Goal: Information Seeking & Learning: Learn about a topic

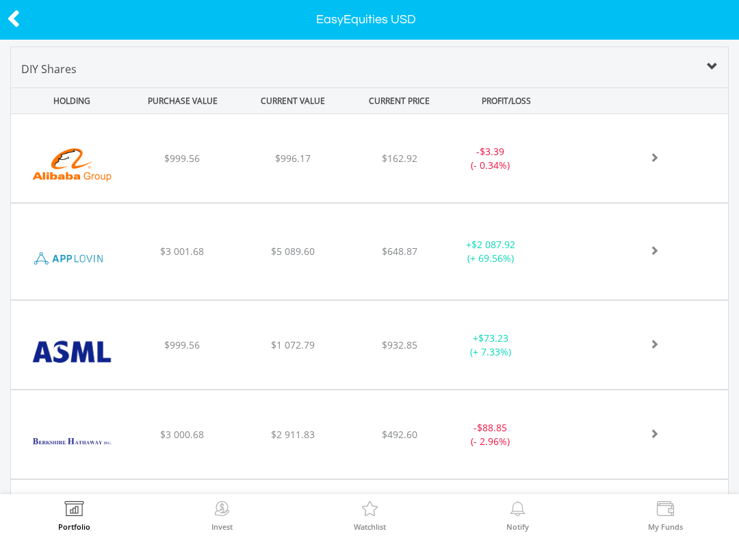
scroll to position [484, 0]
click at [98, 165] on img at bounding box center [72, 166] width 108 height 68
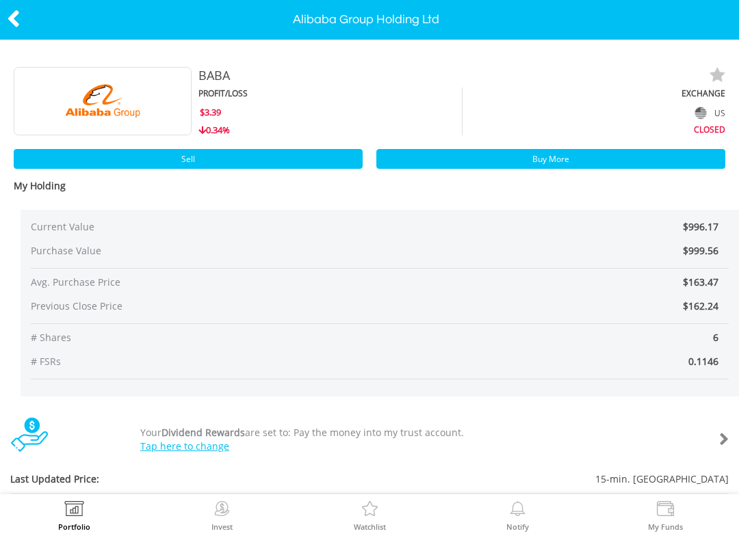
click at [42, 18] on div at bounding box center [37, 19] width 74 height 29
click at [19, 10] on icon at bounding box center [14, 18] width 14 height 27
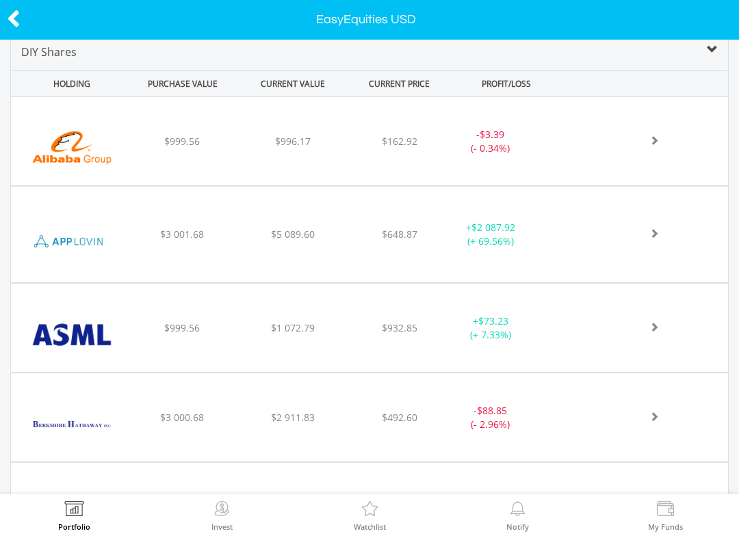
scroll to position [503, 0]
click at [98, 239] on img at bounding box center [72, 240] width 108 height 75
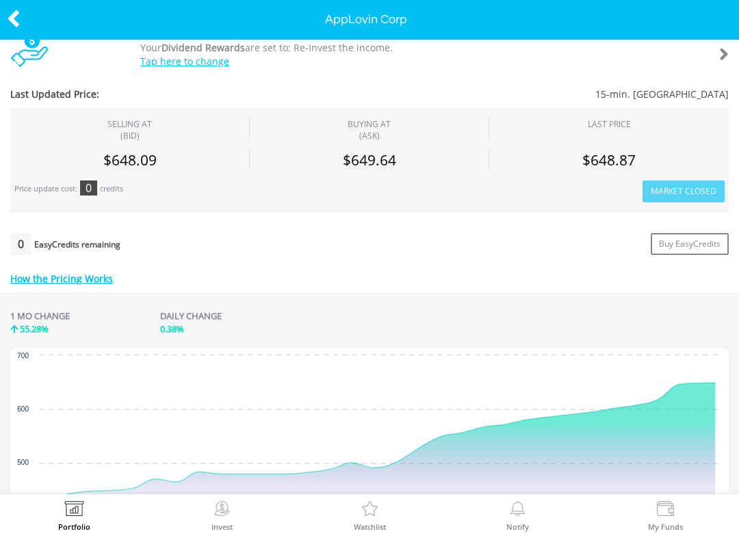
scroll to position [391, 0]
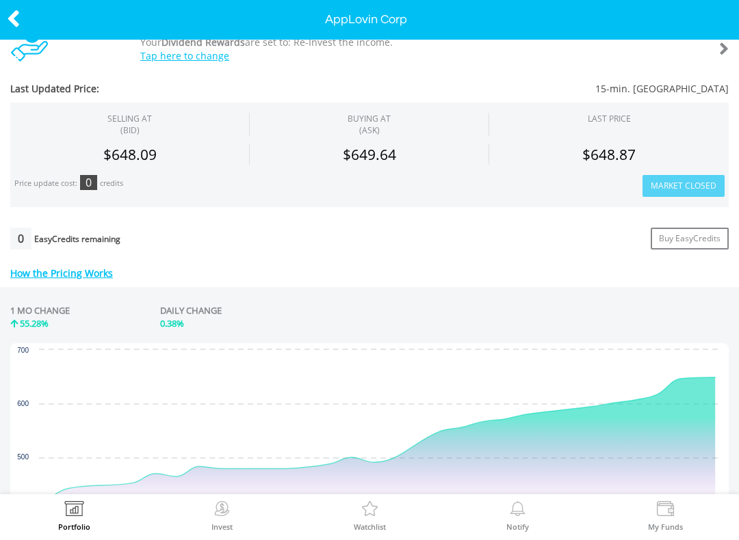
click at [661, 304] on div "1 MO CHANGE 55.28% DAILY CHANGE 0.38%" at bounding box center [369, 321] width 718 height 46
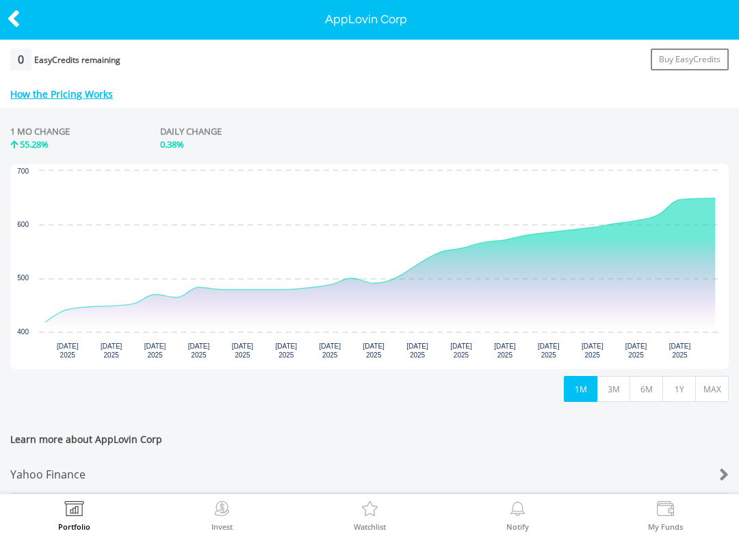
scroll to position [569, 0]
click at [687, 391] on button "1Y" at bounding box center [679, 390] width 34 height 26
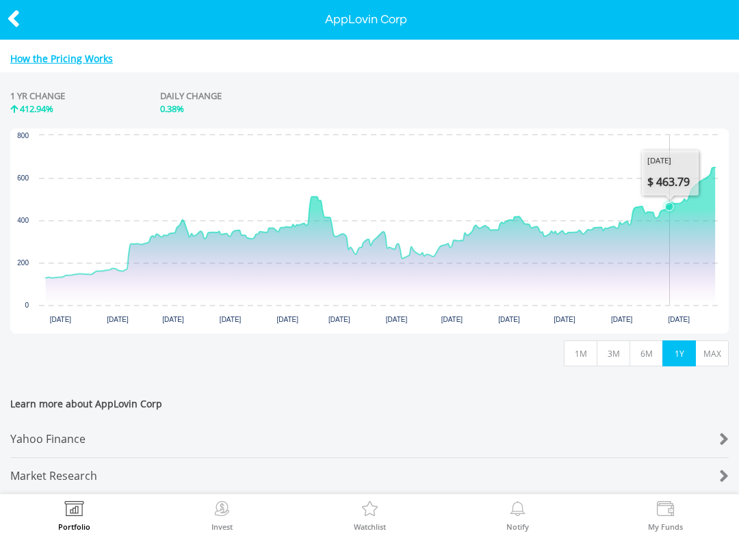
scroll to position [607, 0]
click at [18, 21] on icon at bounding box center [14, 18] width 14 height 27
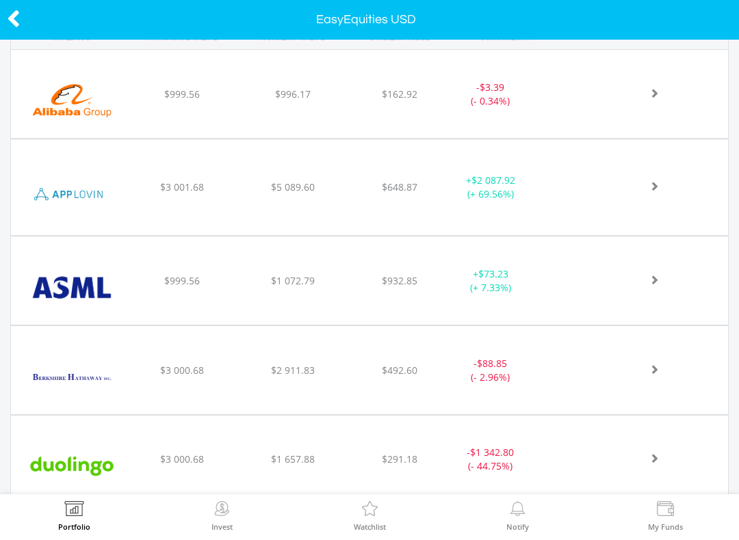
scroll to position [561, 0]
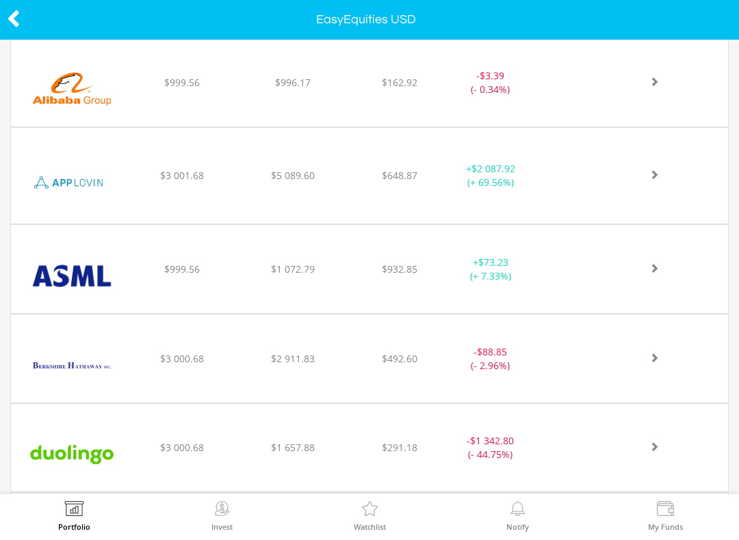
click at [572, 294] on div "﻿ Asml Holding Nv-Ny Reg Shs $999.56 $1 072.79 $932.85 + $73.23 (+ 7.33%)" at bounding box center [369, 269] width 717 height 88
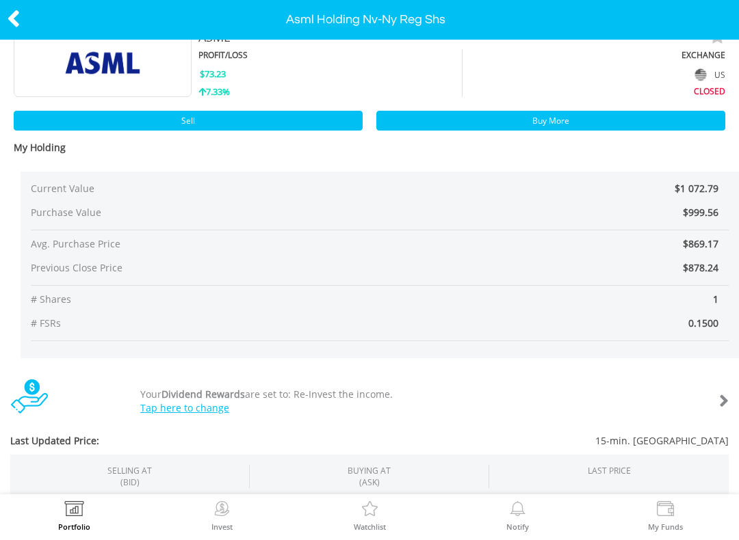
scroll to position [12, 0]
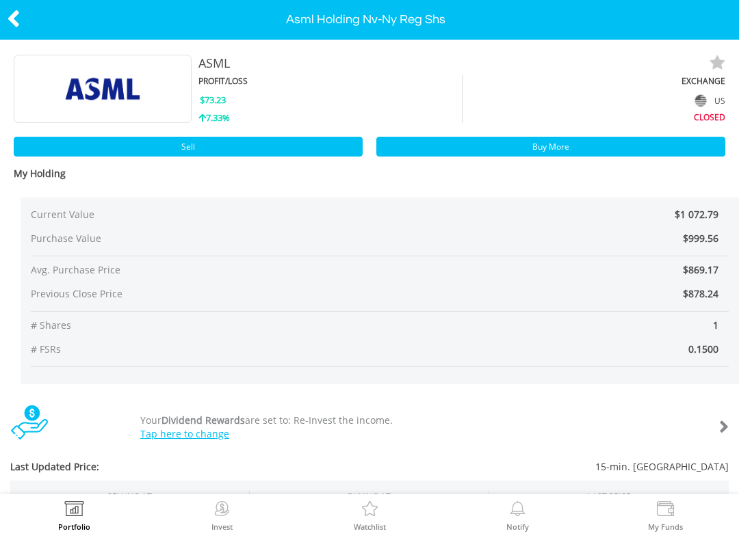
click at [18, 10] on icon at bounding box center [14, 18] width 14 height 27
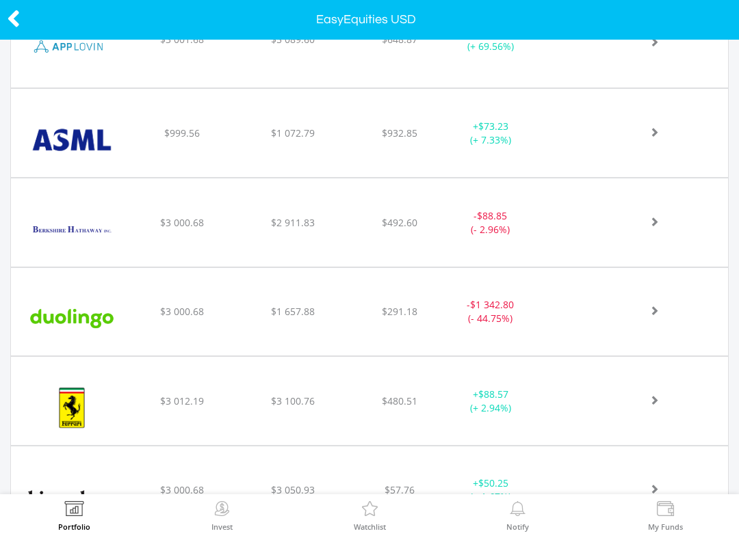
scroll to position [698, 0]
click at [425, 230] on div "﻿ Berkshire Hathaway Inc-Cl B $3 000.68 $2 911.83 $492.60 - $88.85 (- 2.96%)" at bounding box center [369, 222] width 717 height 88
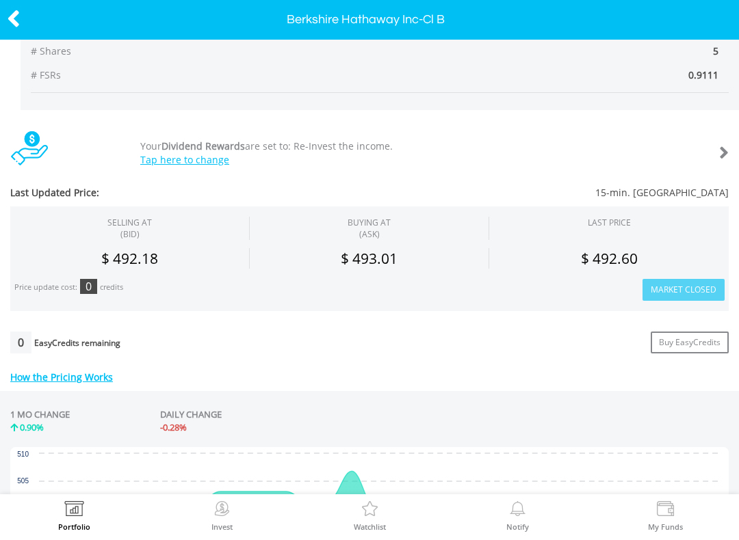
scroll to position [290, 0]
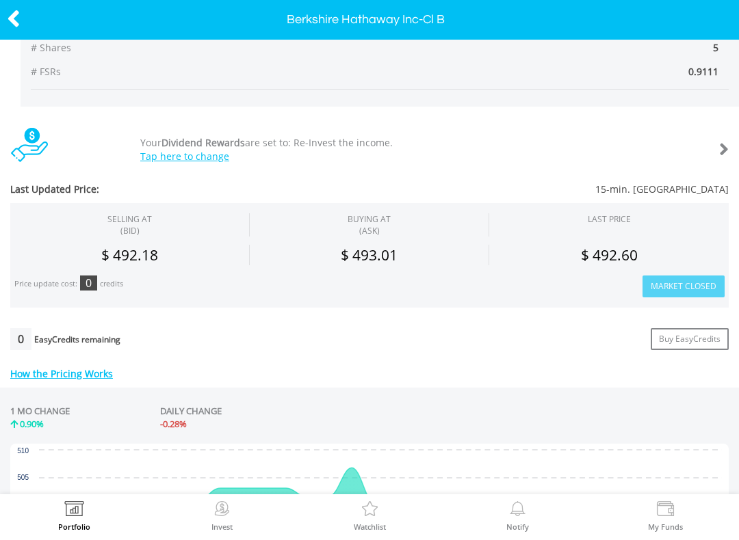
click at [733, 241] on div "Last Updated Price: 15-min. Delayed SELLING AT (BID) BUYING AT (ASK) LAST PRICE…" at bounding box center [369, 110] width 739 height 415
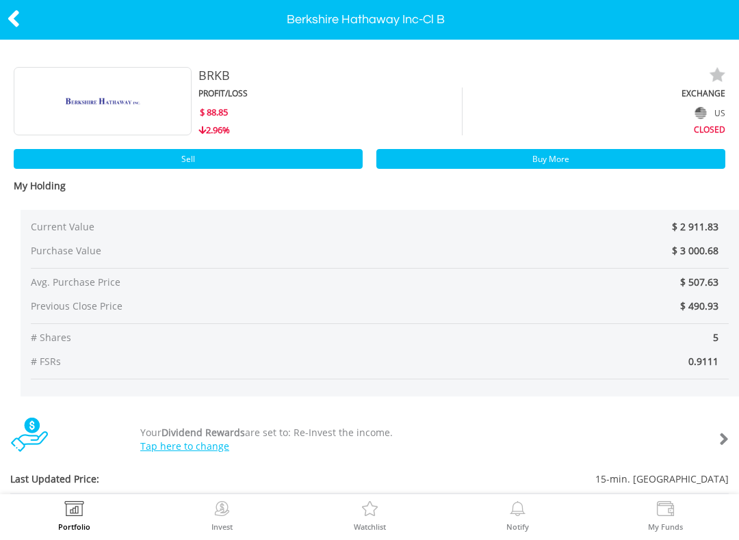
scroll to position [0, 0]
click at [19, 10] on icon at bounding box center [14, 18] width 14 height 27
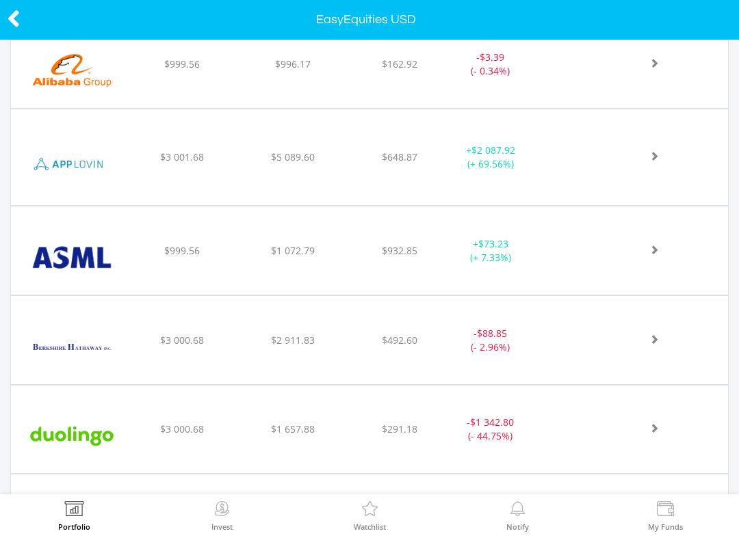
scroll to position [581, 0]
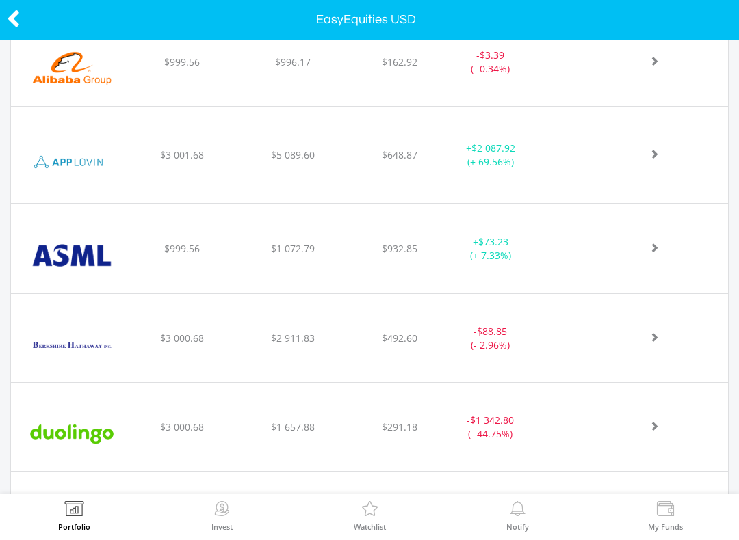
click at [408, 423] on span "$291.18" at bounding box center [400, 427] width 36 height 13
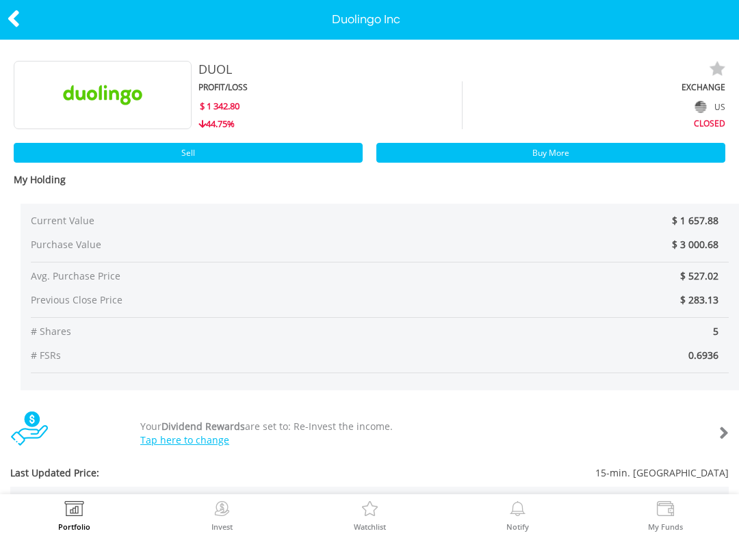
scroll to position [5, 0]
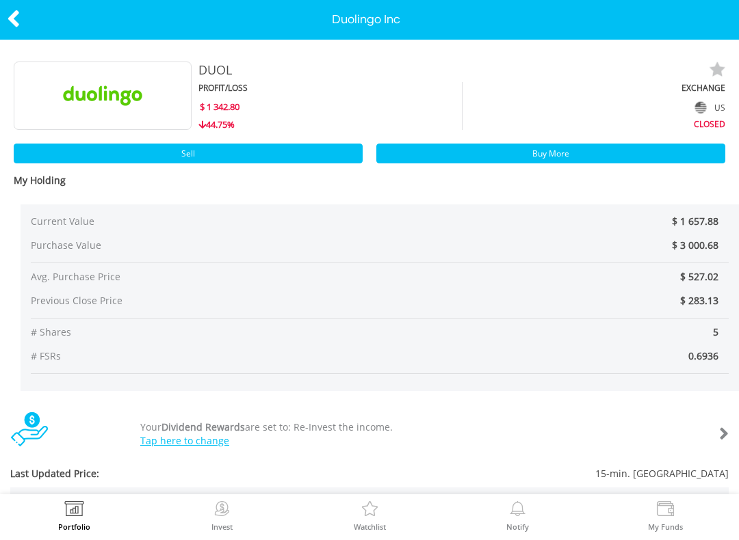
click at [20, 16] on icon at bounding box center [14, 18] width 14 height 27
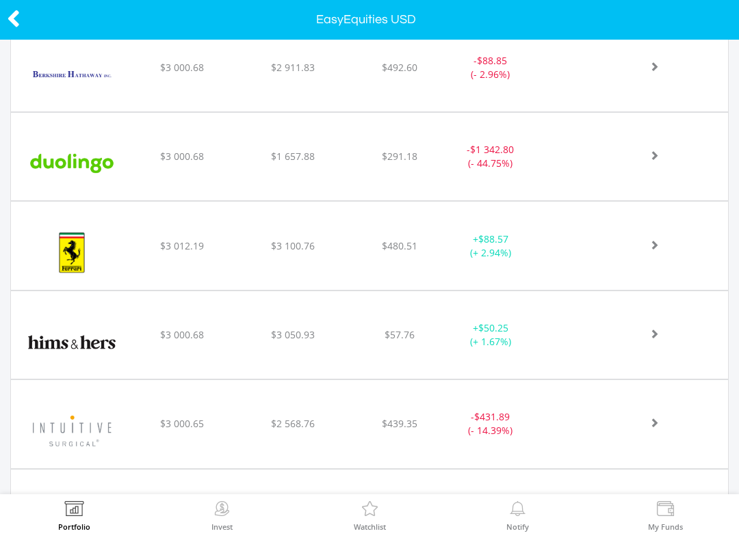
scroll to position [859, 0]
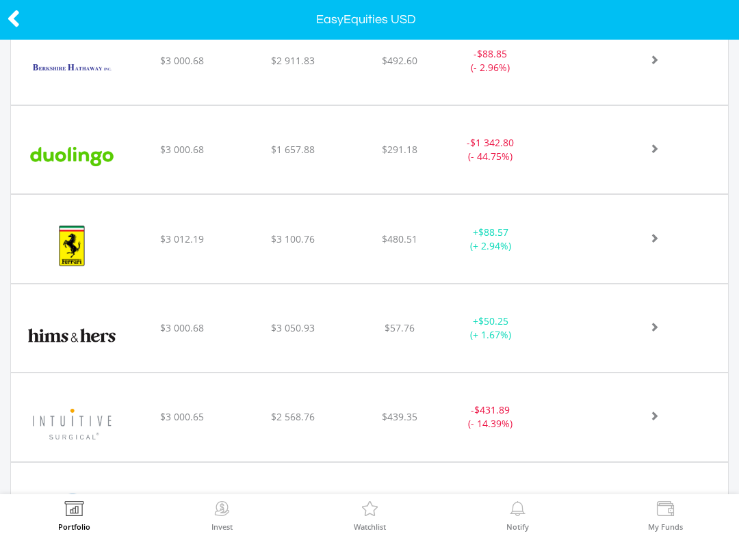
click at [344, 274] on div "﻿ Ferrari NV $3 012.19 $3 100.76 $480.51 + $88.57 (+ 2.94%)" at bounding box center [369, 239] width 717 height 88
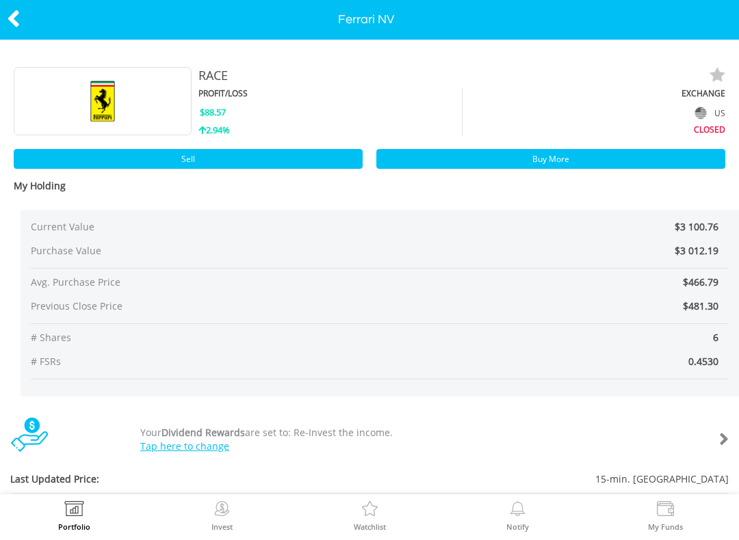
click at [10, 24] on icon at bounding box center [14, 18] width 14 height 27
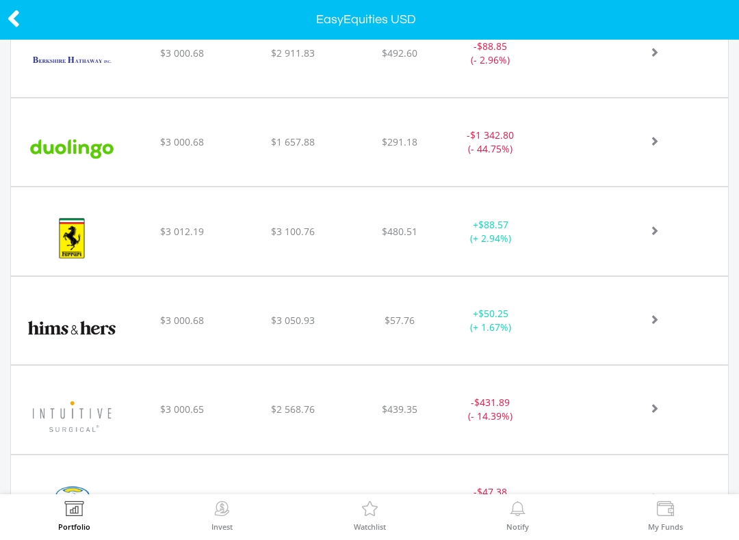
scroll to position [867, 0]
click at [361, 334] on div "﻿ Hims & Hers Health Inc $3 000.68 $3 050.93 $57.76 + $50.25 (+ 1.67%)" at bounding box center [369, 321] width 717 height 88
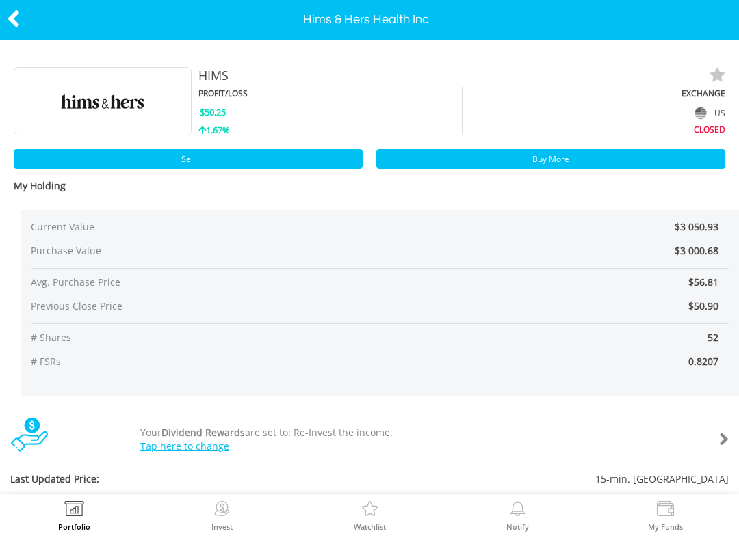
click at [18, 14] on icon at bounding box center [14, 18] width 14 height 27
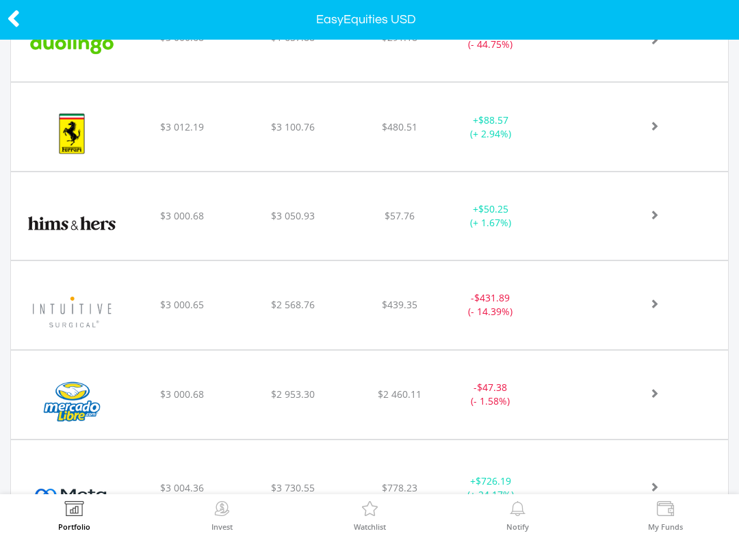
scroll to position [993, 0]
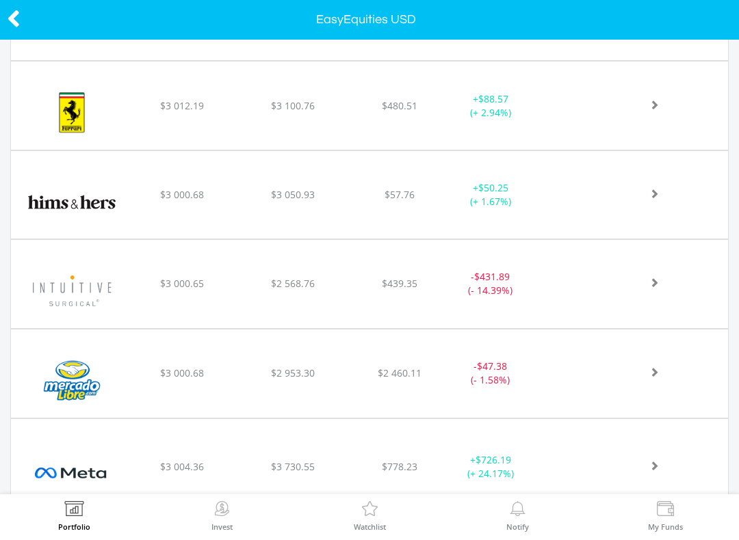
click at [584, 298] on div "﻿ Intuitive Surgical Inc $3 000.65 $2 568.76 $439.35 - $431.89 (- 14.39%)" at bounding box center [369, 284] width 717 height 88
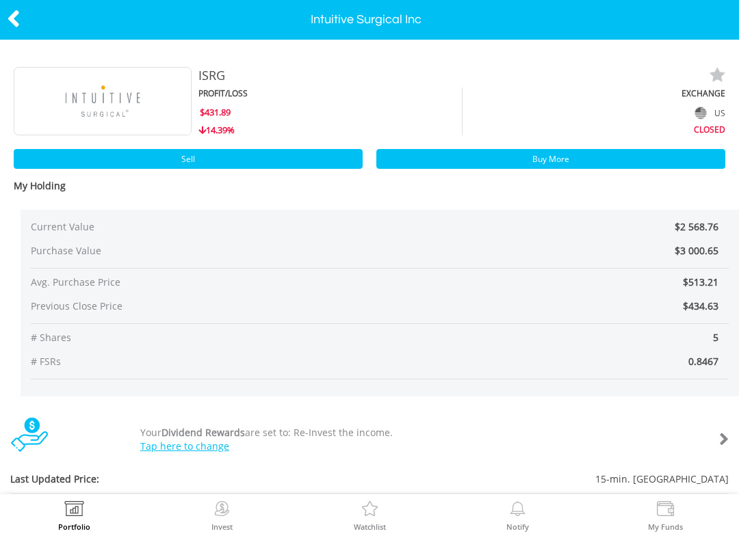
click at [20, 18] on icon at bounding box center [14, 18] width 14 height 27
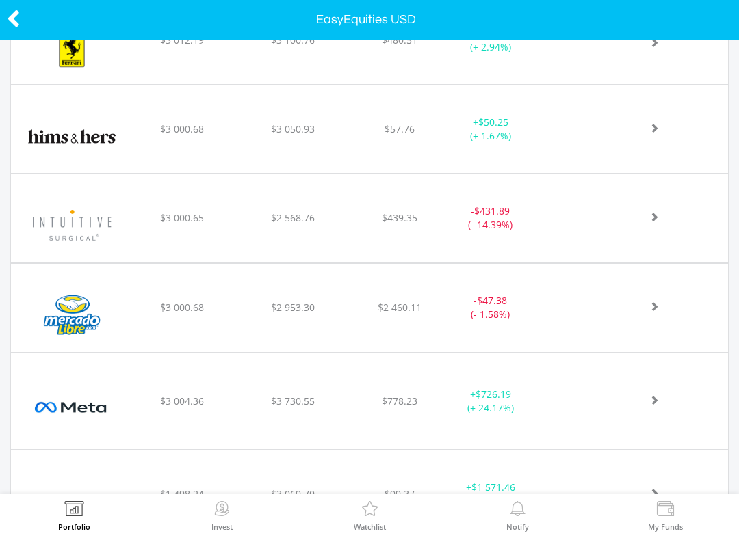
scroll to position [1078, 0]
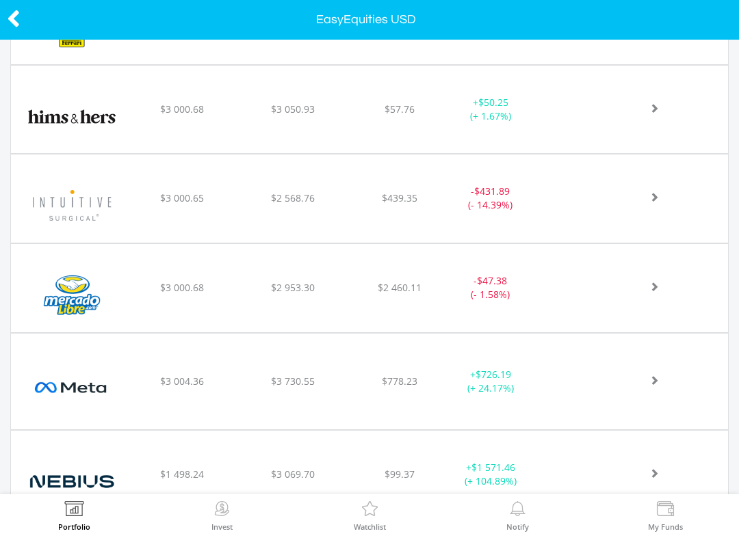
click at [551, 313] on div "﻿ MercadoLibre Inc $3 000.68 $2 953.30 $2 460.11 - $47.38 (- 1.58%)" at bounding box center [369, 288] width 717 height 88
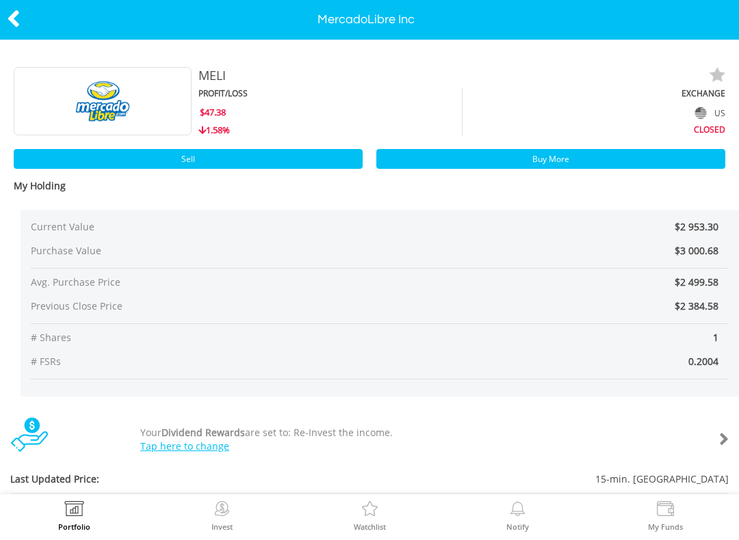
click at [19, 16] on icon at bounding box center [14, 18] width 14 height 27
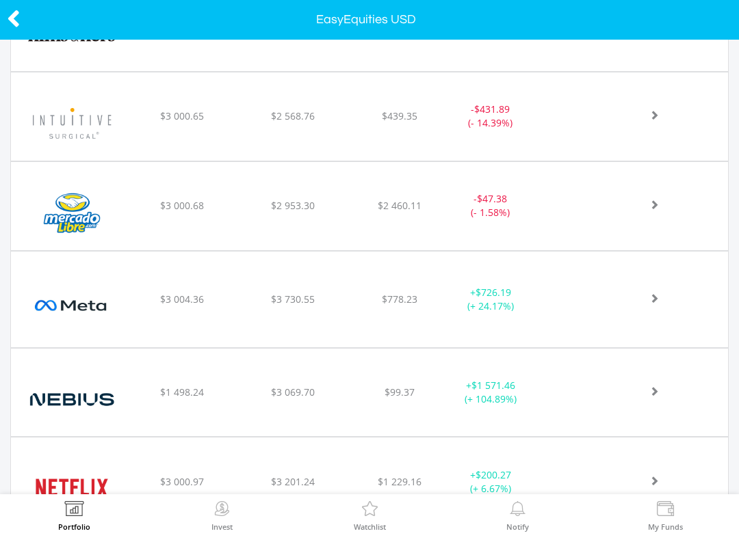
scroll to position [1172, 0]
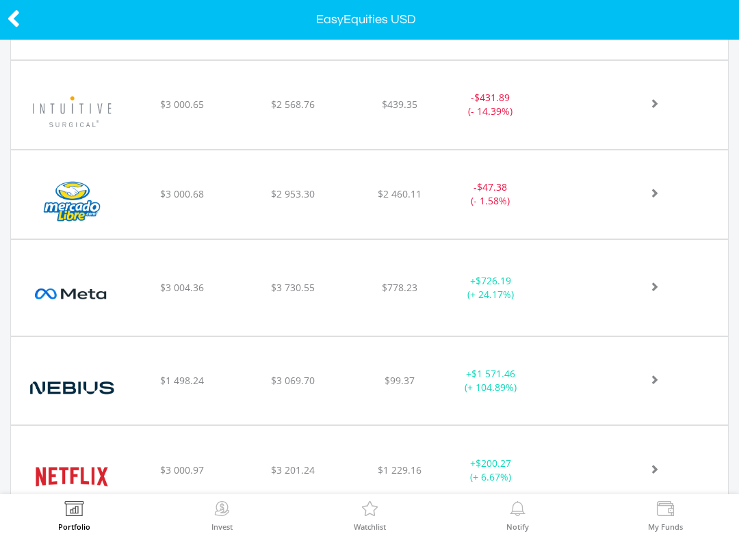
click at [543, 303] on div "﻿ Meta Platforms Inc-A $3 004.36 $3 730.55 $778.23 + $726.19 (+ 24.17%)" at bounding box center [369, 288] width 717 height 96
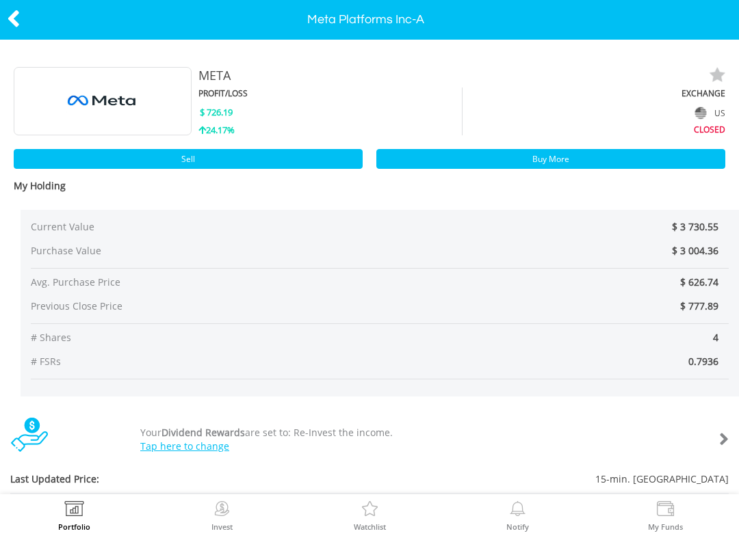
click at [19, 13] on icon at bounding box center [14, 18] width 14 height 27
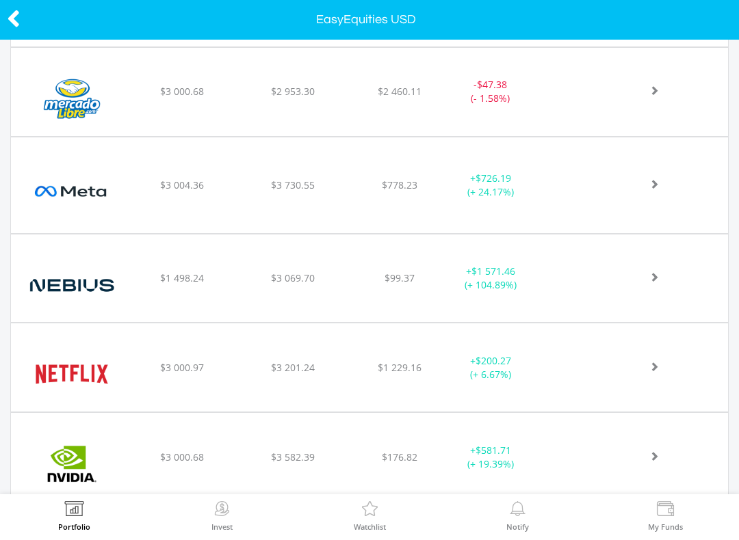
scroll to position [1276, 0]
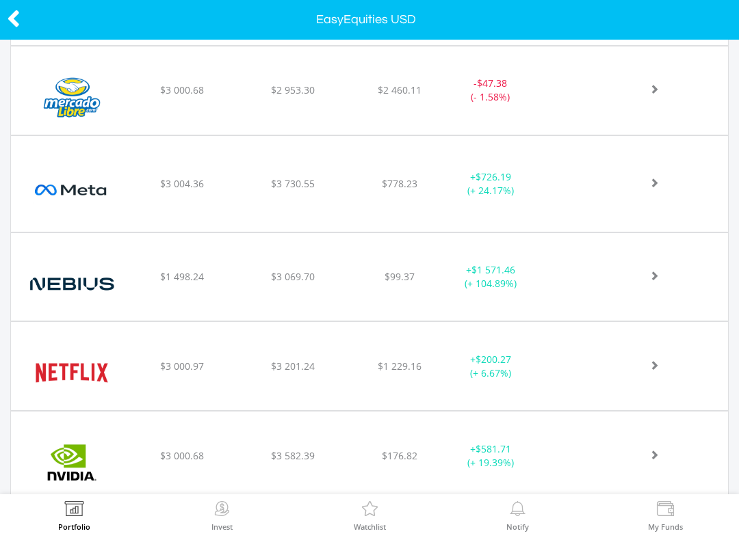
click at [95, 289] on img at bounding box center [72, 283] width 108 height 67
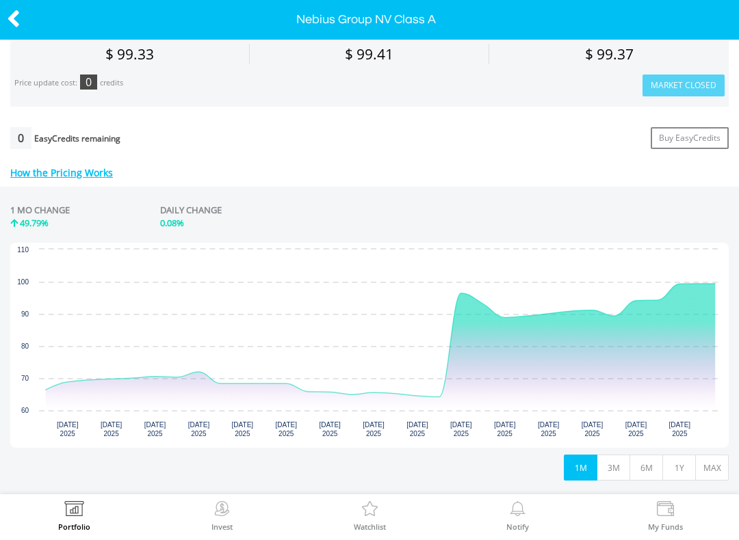
scroll to position [492, 0]
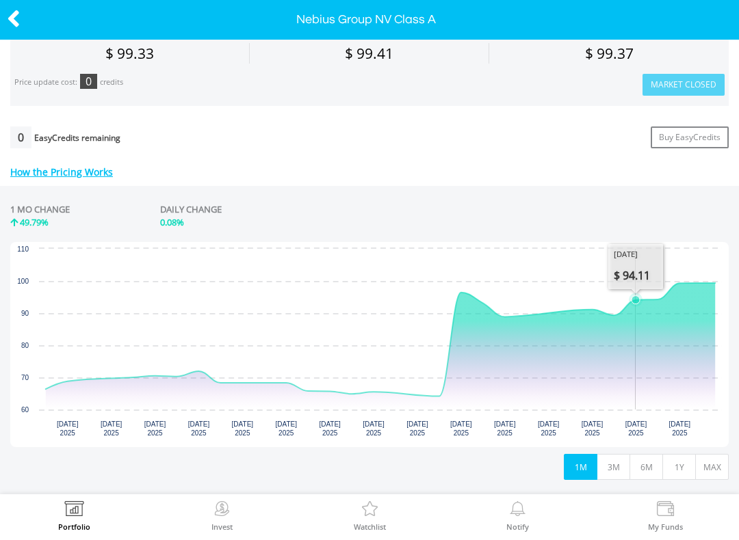
click at [620, 224] on div "1 MO CHANGE 49.79% DAILY CHANGE 0.08%" at bounding box center [369, 219] width 718 height 46
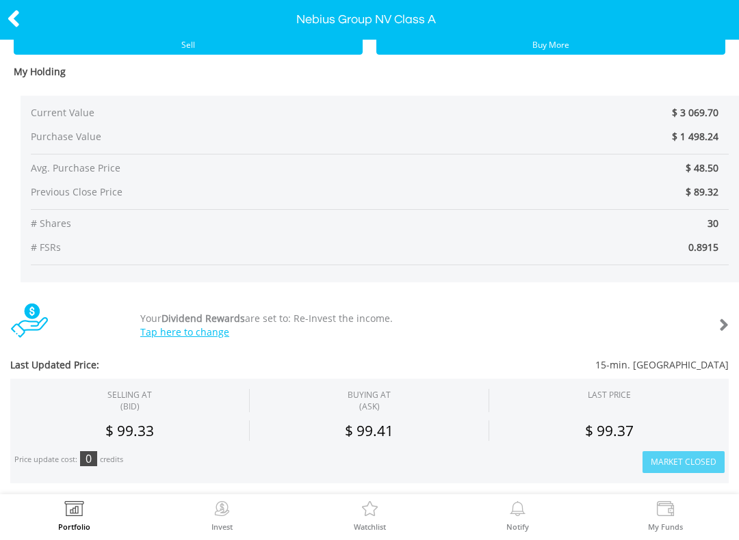
scroll to position [115, 0]
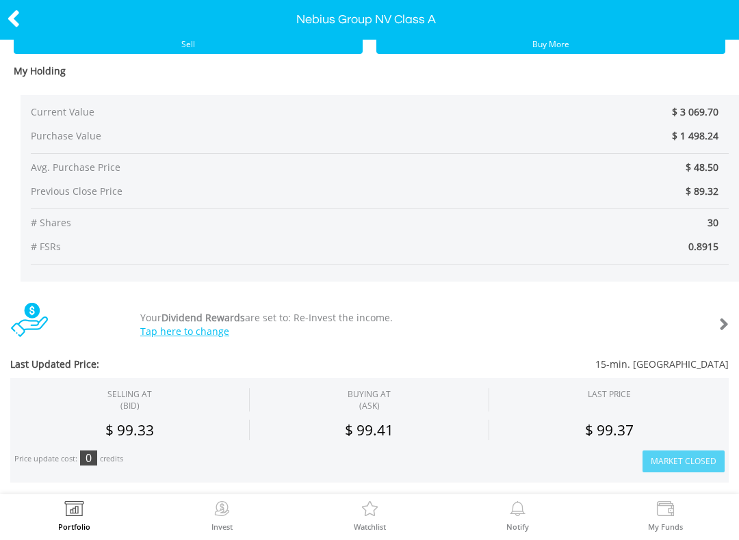
click at [18, 17] on icon at bounding box center [14, 18] width 14 height 27
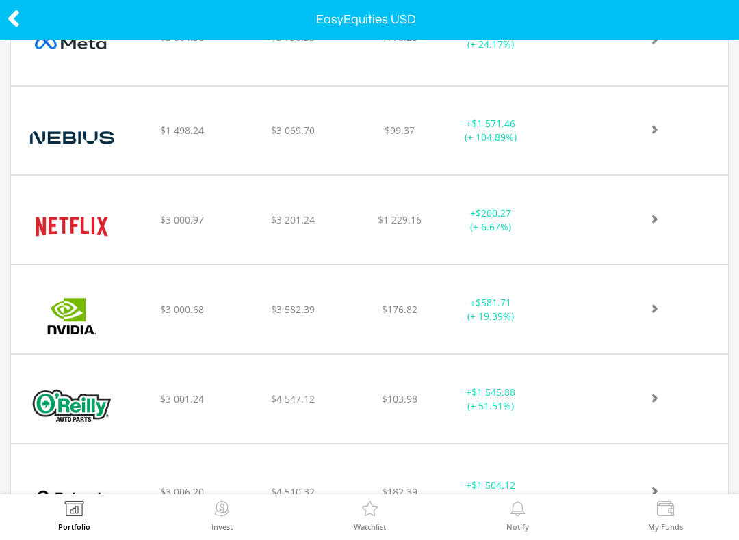
scroll to position [1423, 0]
click at [486, 234] on div "﻿ Netflix Inc $3 000.97 $3 201.24 $1 229.16 + $200.27 (+ 6.67%)" at bounding box center [369, 219] width 717 height 88
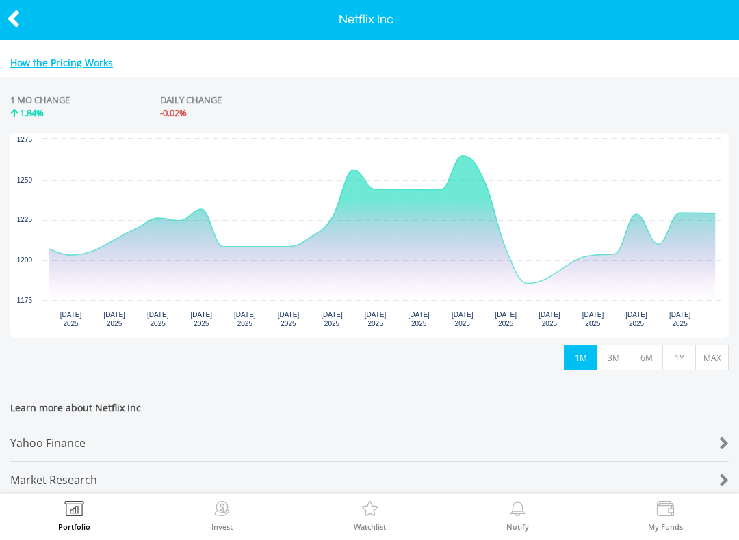
scroll to position [602, 0]
click at [20, 20] on icon at bounding box center [14, 18] width 14 height 27
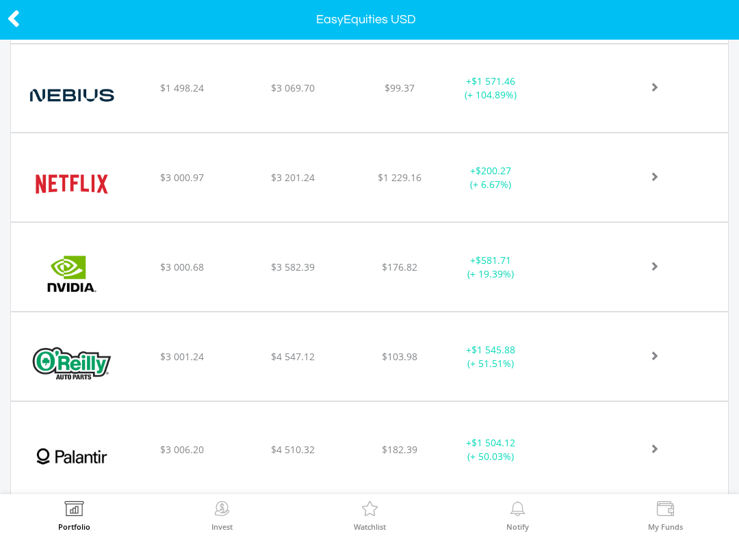
scroll to position [1471, 0]
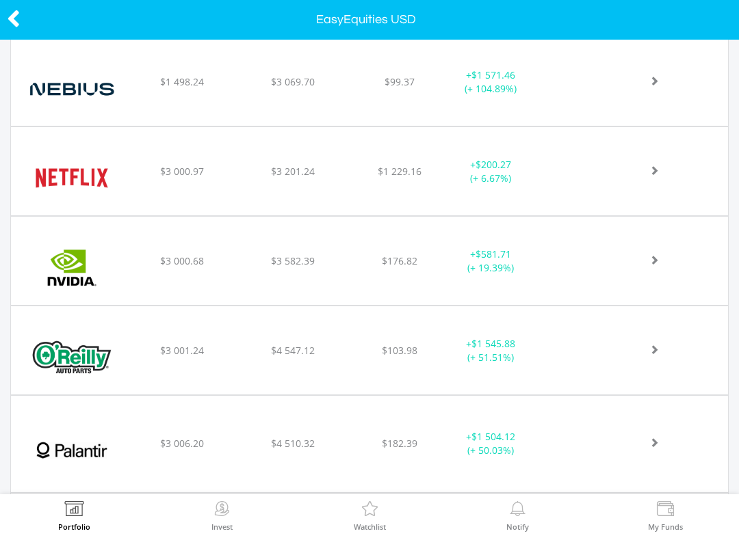
click at [192, 272] on div "﻿ Nvidia Corp $3 000.68 $3 582.39 $176.82 + $581.71 (+ 19.39%)" at bounding box center [369, 261] width 717 height 88
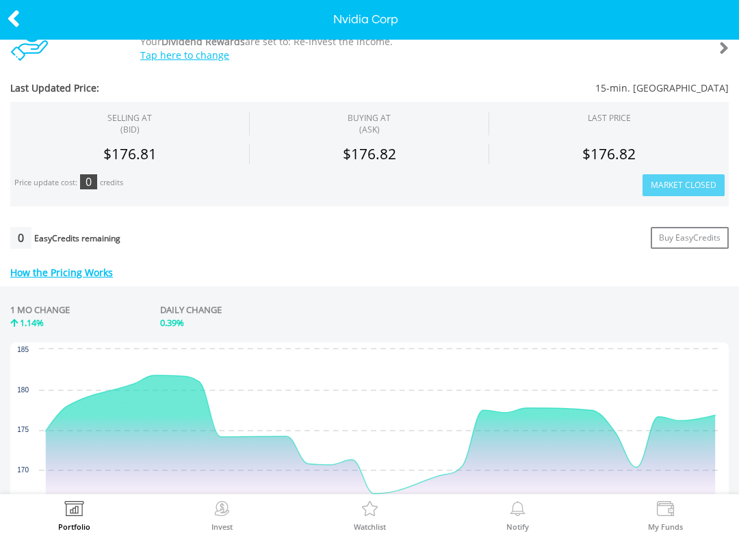
scroll to position [392, 0]
click at [20, 10] on icon at bounding box center [14, 18] width 14 height 27
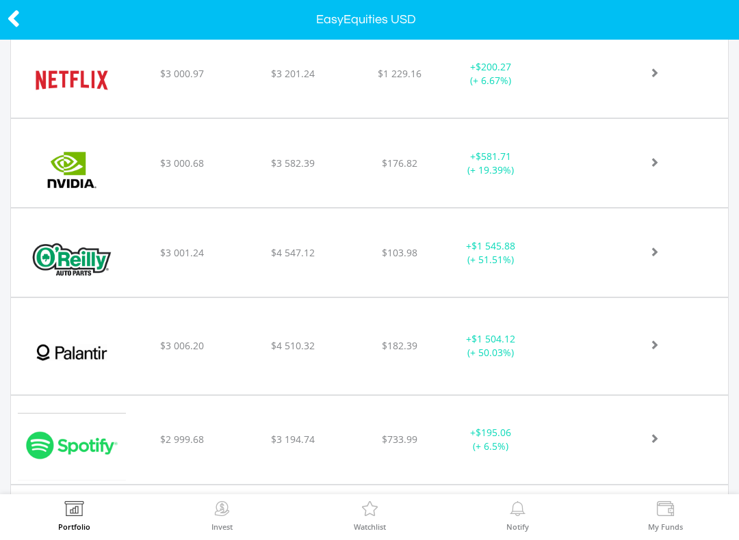
scroll to position [1573, 0]
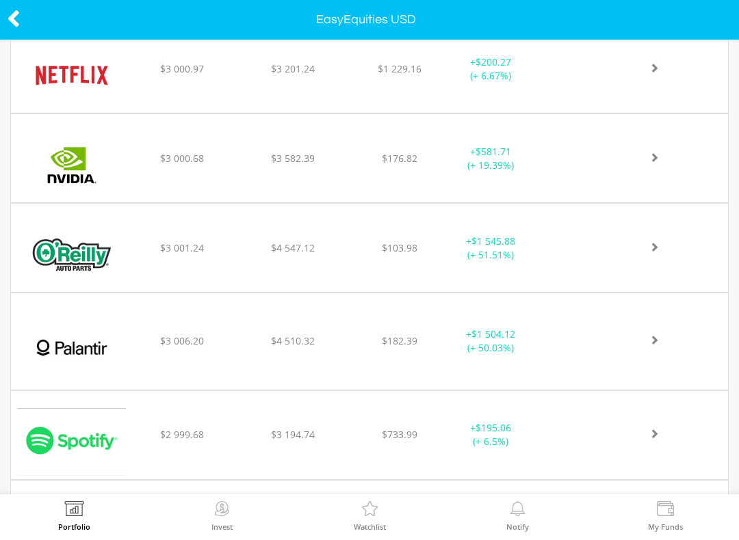
click at [554, 259] on div "+ $1 545.88 (+ 51.51%)" at bounding box center [507, 248] width 128 height 27
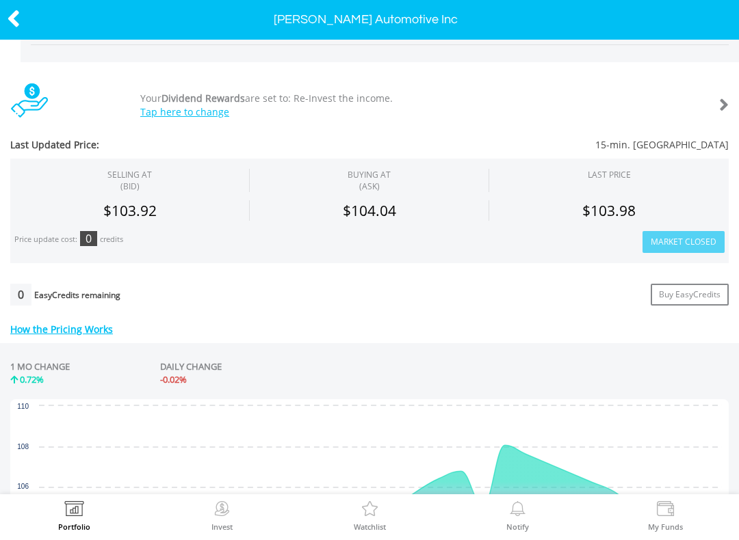
scroll to position [336, 0]
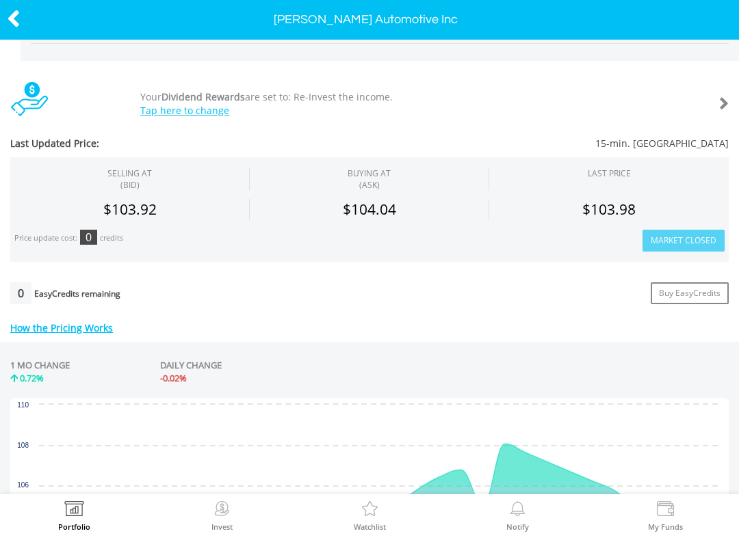
click at [18, 12] on icon at bounding box center [14, 18] width 14 height 27
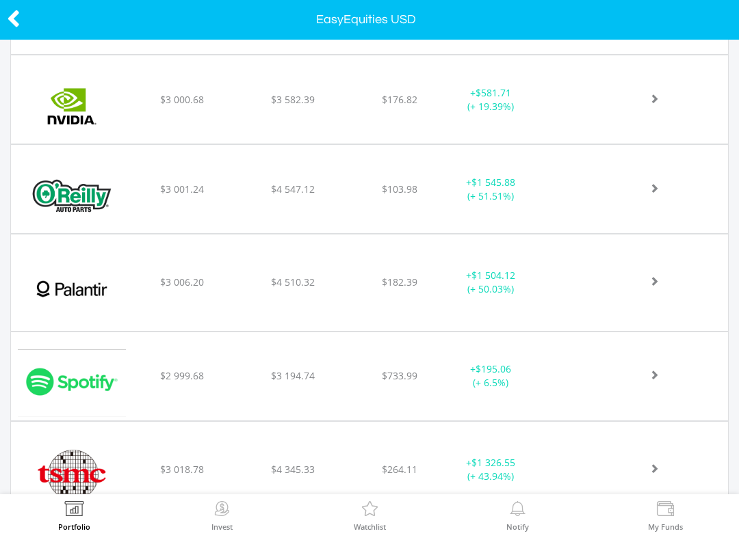
scroll to position [1638, 0]
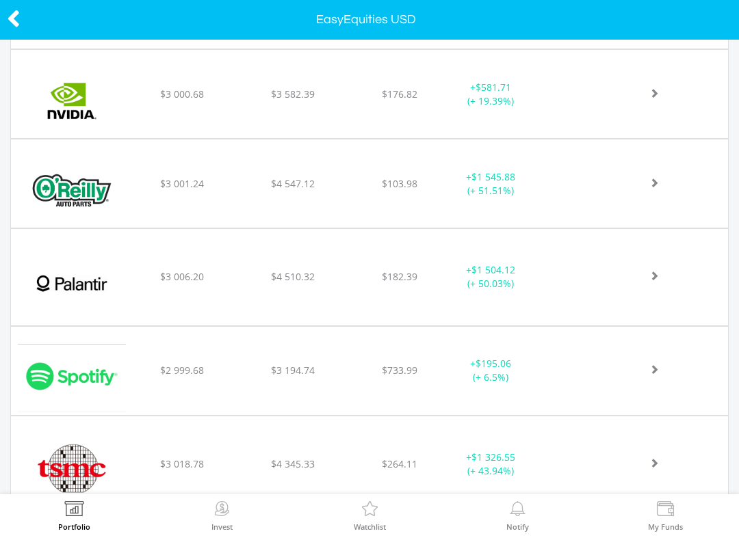
click at [550, 287] on div "+ $1 504.12 (+ 50.03%)" at bounding box center [507, 276] width 128 height 27
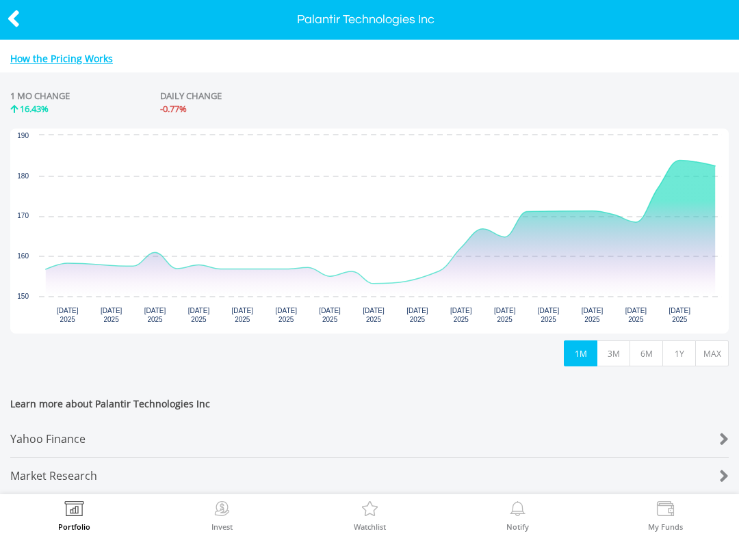
scroll to position [614, 0]
click at [18, 18] on icon at bounding box center [14, 18] width 14 height 27
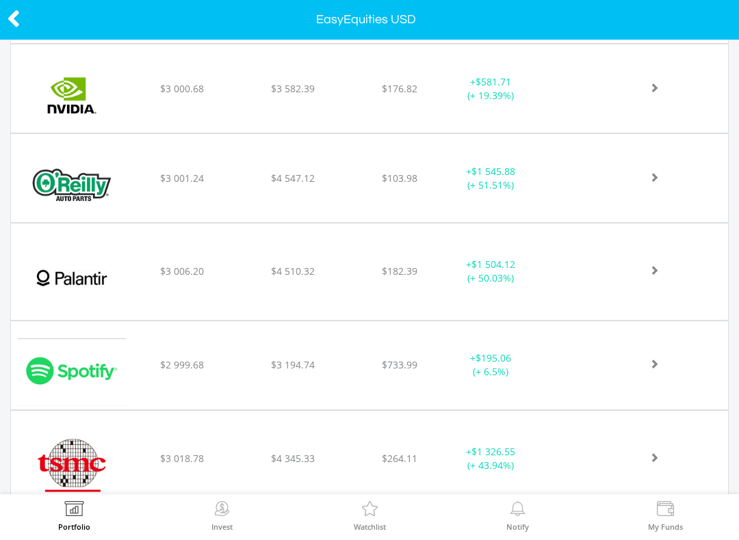
scroll to position [1643, 0]
click at [499, 278] on div "+ $1 504.12 (+ 50.03%)" at bounding box center [491, 271] width 96 height 27
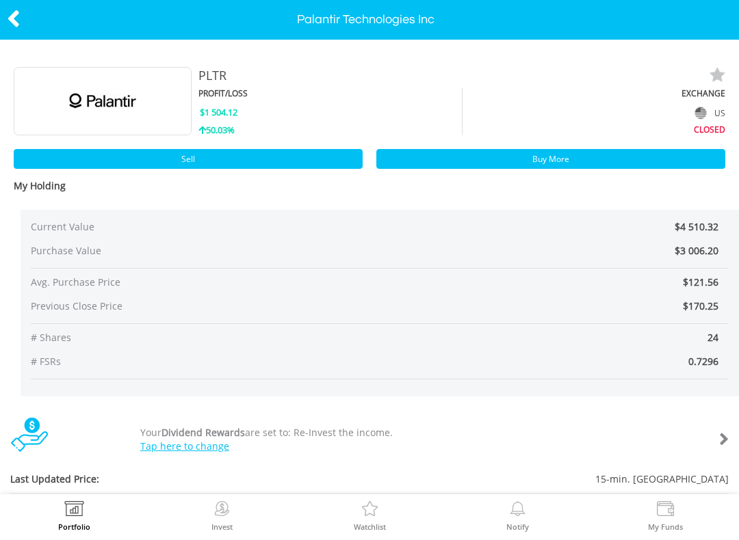
click at [18, 17] on icon at bounding box center [14, 18] width 14 height 27
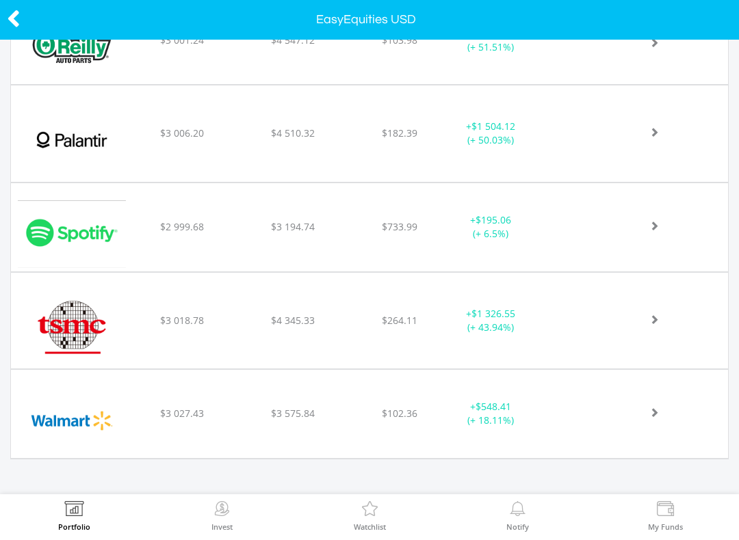
scroll to position [1783, 0]
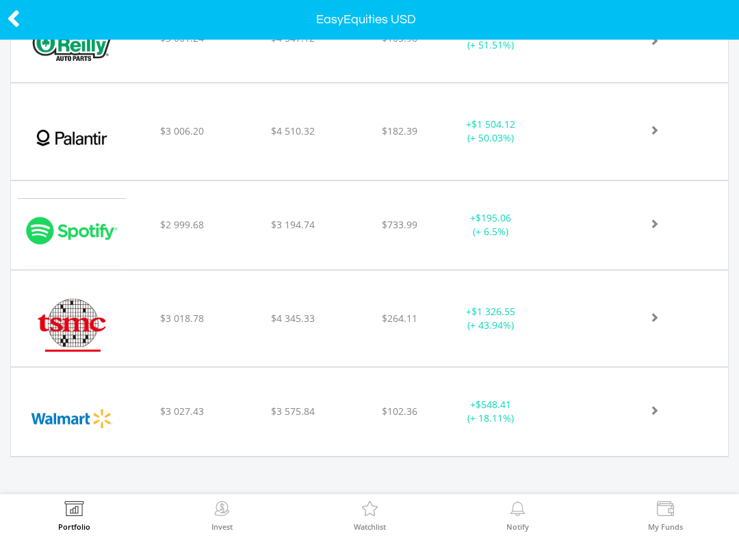
click at [547, 235] on div "+ $195.06 (+ 6.5%)" at bounding box center [507, 224] width 128 height 27
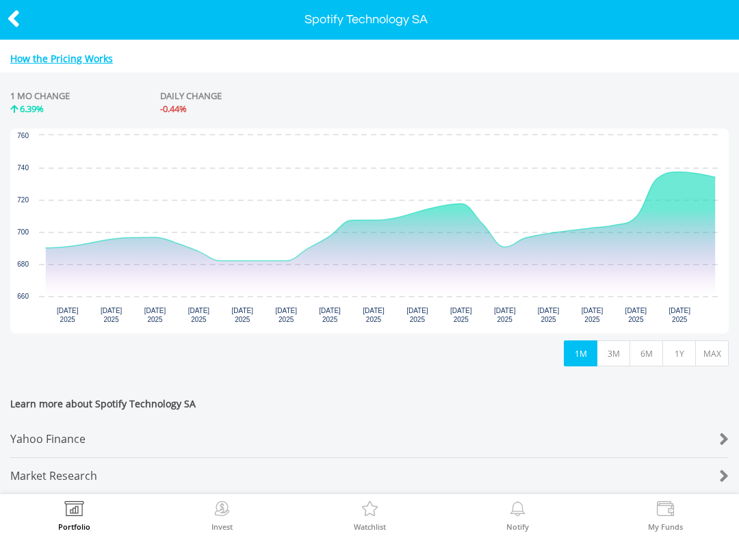
scroll to position [614, 0]
click at [19, 20] on icon at bounding box center [14, 18] width 14 height 27
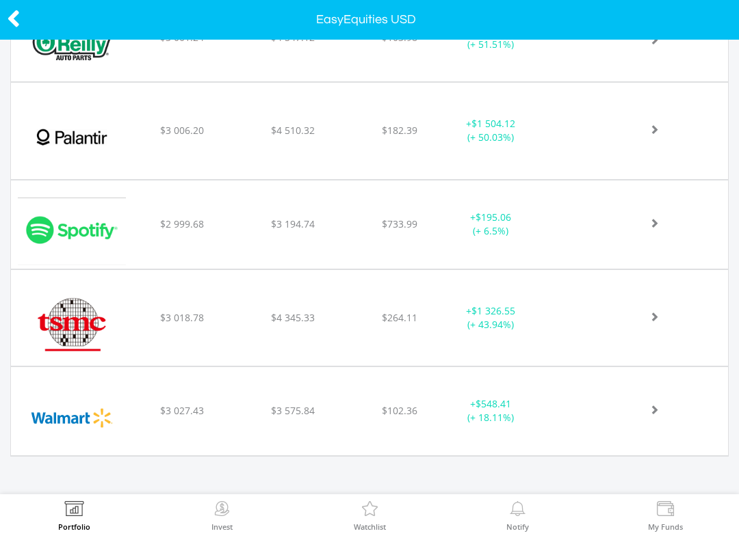
scroll to position [1783, 0]
click at [434, 307] on div "﻿ Taiwan Semiconductor Manufacturing Co Ltd $3 018.78 $4 345.33 $264.11 + $1 32…" at bounding box center [369, 319] width 717 height 96
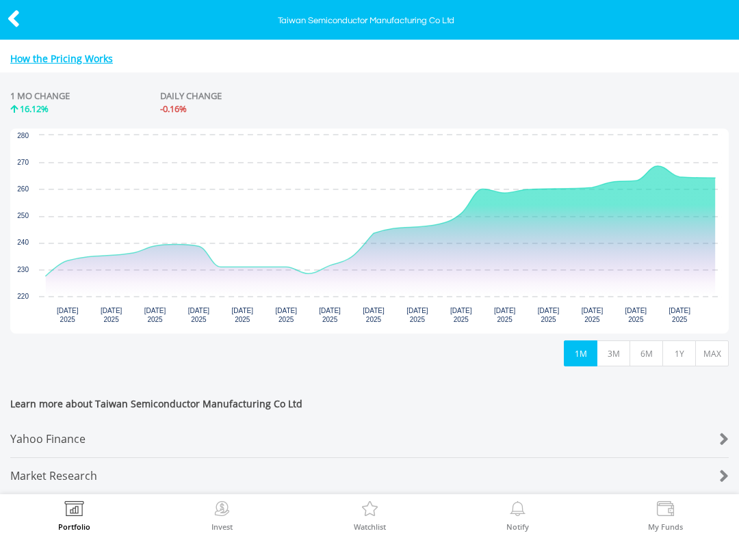
scroll to position [614, 0]
click at [18, 21] on icon at bounding box center [14, 18] width 14 height 27
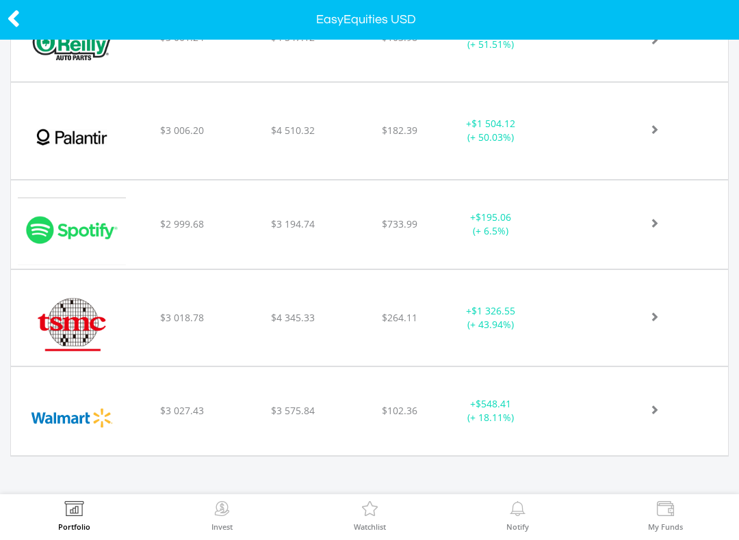
scroll to position [1783, 0]
click at [588, 412] on div at bounding box center [645, 412] width 165 height 14
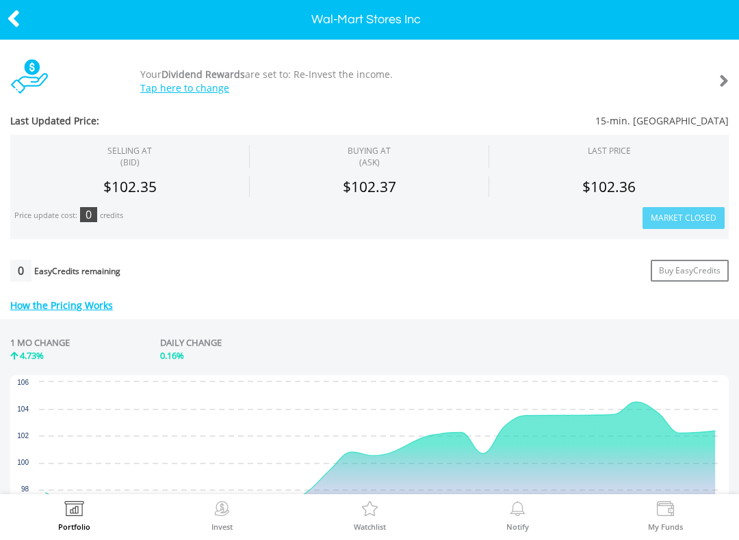
scroll to position [360, 0]
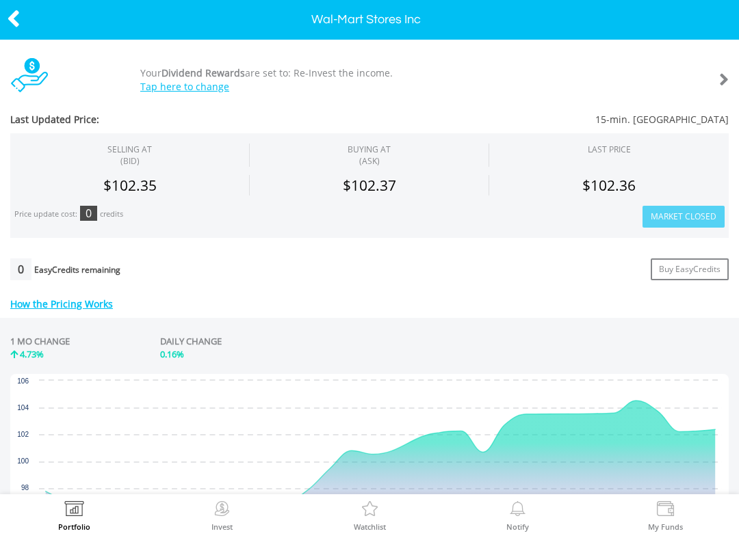
click at [27, 23] on div at bounding box center [37, 19] width 74 height 29
click at [20, 10] on icon at bounding box center [14, 18] width 14 height 27
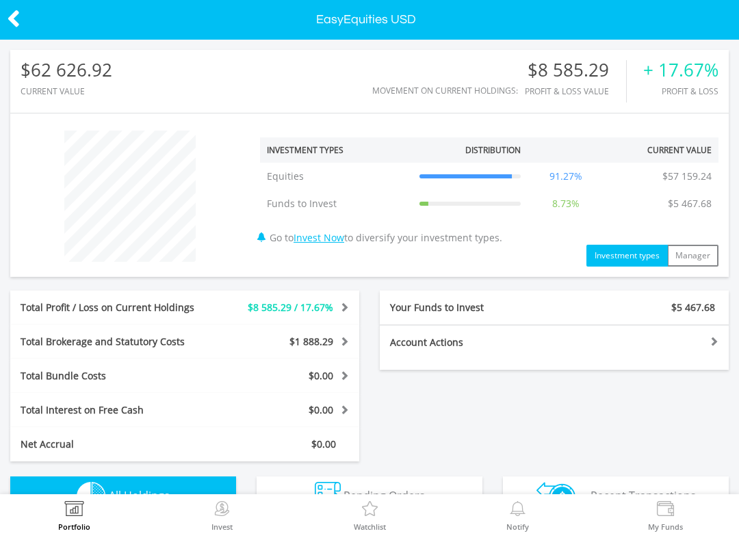
scroll to position [131, 239]
